Goal: Task Accomplishment & Management: Manage account settings

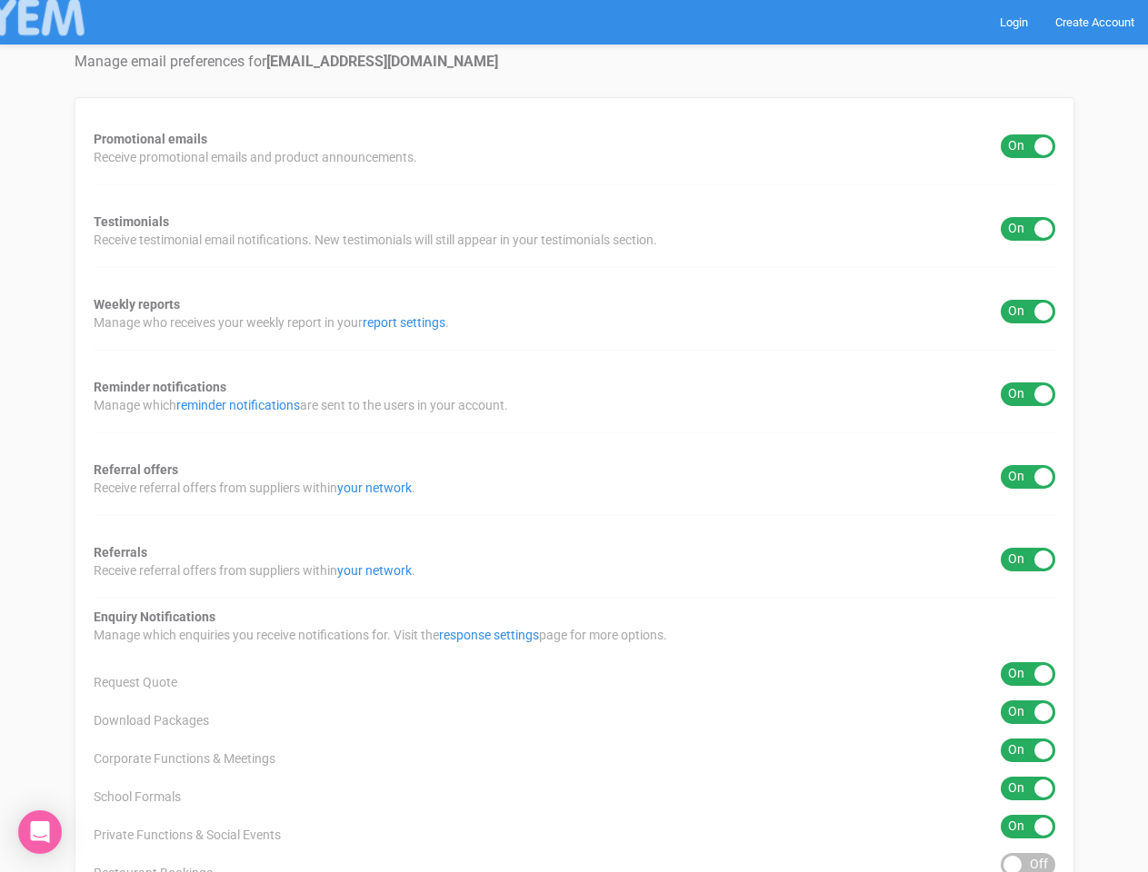
click at [573, 436] on div "Promotional emails ON OFF Receive promotional emails and product announcements.…" at bounding box center [574, 637] width 999 height 1080
click at [1028, 146] on div "ON OFF" at bounding box center [1027, 146] width 55 height 24
click at [1028, 229] on div "ON OFF" at bounding box center [1027, 229] width 55 height 24
click at [1028, 312] on div "ON OFF" at bounding box center [1027, 312] width 55 height 24
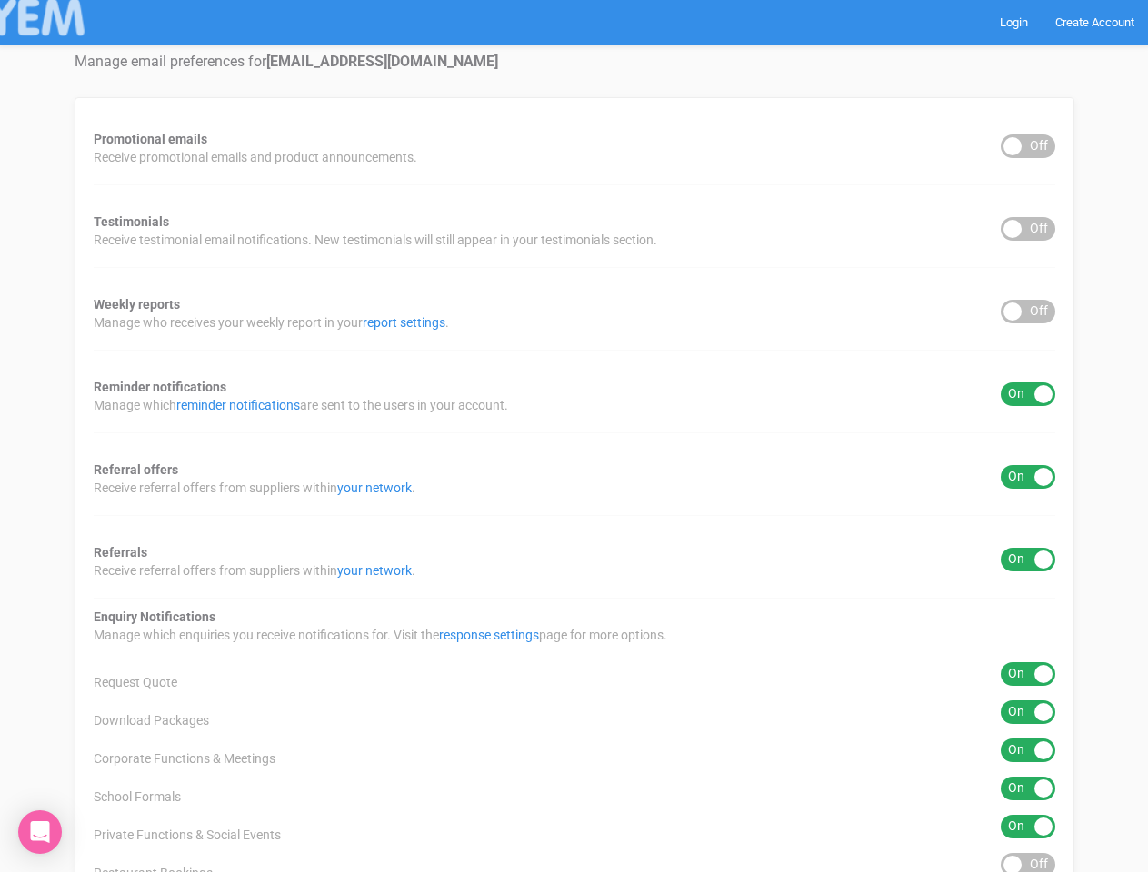
click at [1028, 394] on div "ON OFF" at bounding box center [1027, 395] width 55 height 24
click at [1028, 477] on div "ON OFF" at bounding box center [1027, 477] width 55 height 24
click at [1028, 560] on div "ON OFF" at bounding box center [1027, 560] width 55 height 24
click at [1028, 674] on div "ON OFF" at bounding box center [1027, 674] width 55 height 24
click at [1028, 712] on div "ON OFF" at bounding box center [1027, 713] width 55 height 24
